Goal: Transaction & Acquisition: Purchase product/service

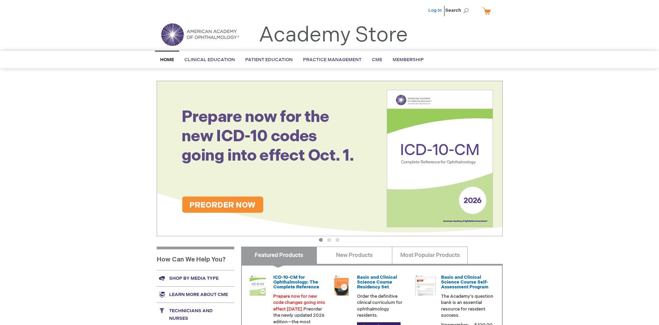
click at [435, 10] on link "Log In" at bounding box center [434, 11] width 13 height 6
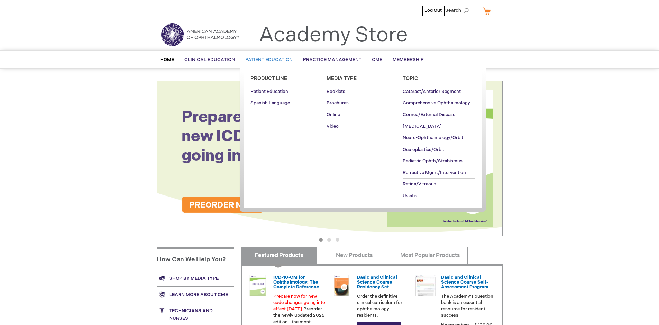
click at [267, 60] on span "Patient Education" at bounding box center [268, 60] width 47 height 6
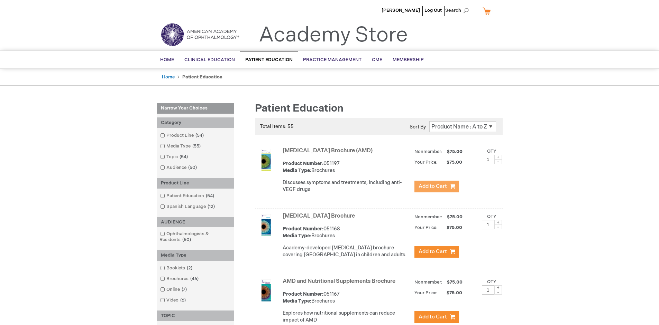
click at [436, 187] on span "Add to Cart" at bounding box center [432, 186] width 28 height 7
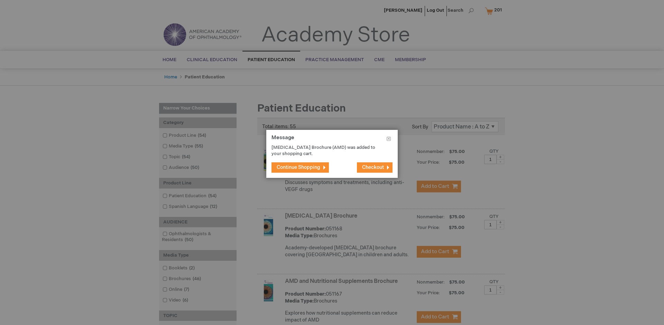
click at [298, 167] on span "Continue Shopping" at bounding box center [299, 168] width 44 height 6
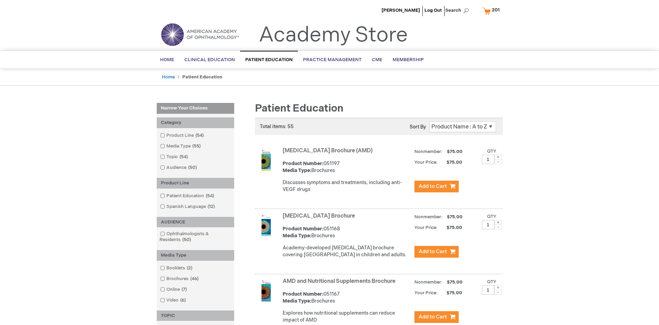
click at [340, 285] on link "AMD and Nutritional Supplements Brochure" at bounding box center [338, 281] width 113 height 7
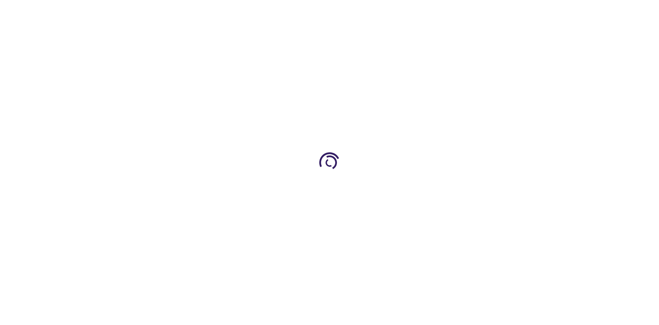
type input "1"
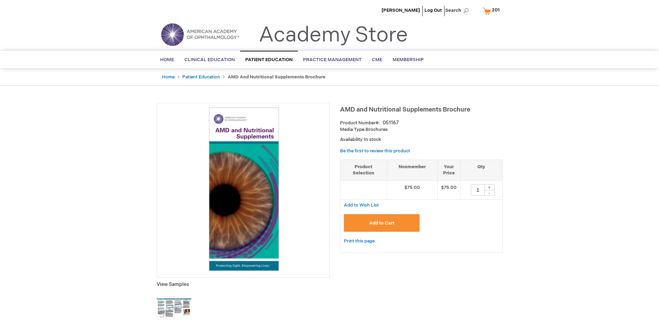
click at [381, 223] on span "Add to Cart" at bounding box center [381, 224] width 25 height 6
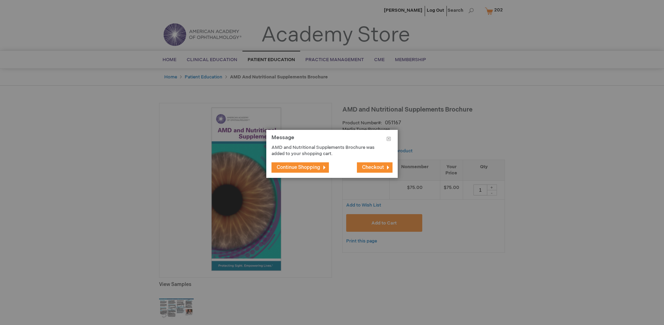
click at [298, 167] on span "Continue Shopping" at bounding box center [299, 168] width 44 height 6
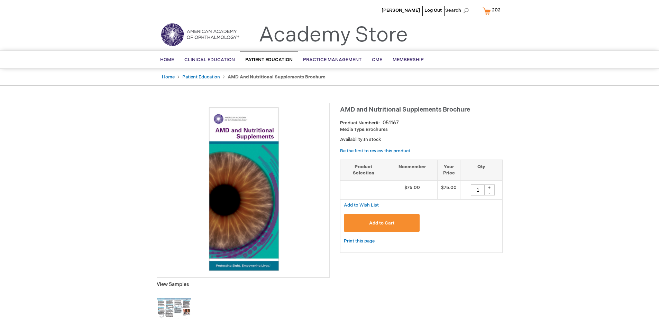
click at [492, 11] on span "202" at bounding box center [496, 10] width 9 height 6
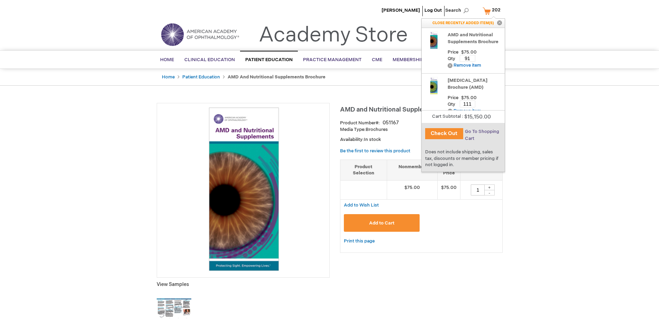
click at [481, 132] on span "Go To Shopping Cart" at bounding box center [482, 135] width 34 height 12
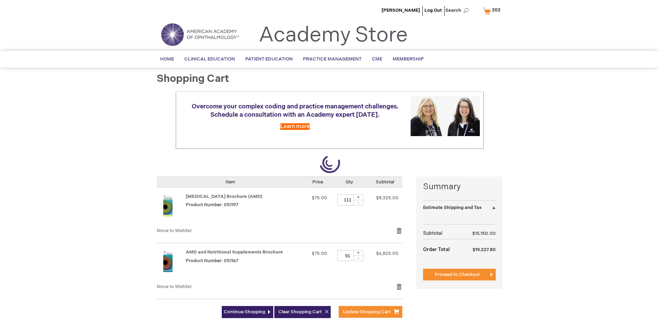
select select "US"
select select "41"
